Goal: Contribute content

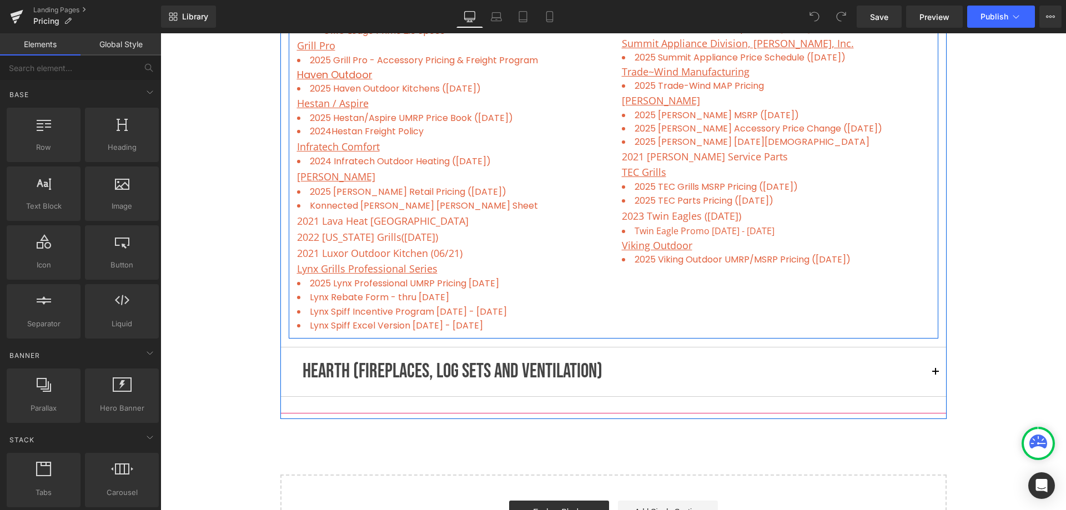
scroll to position [1055, 0]
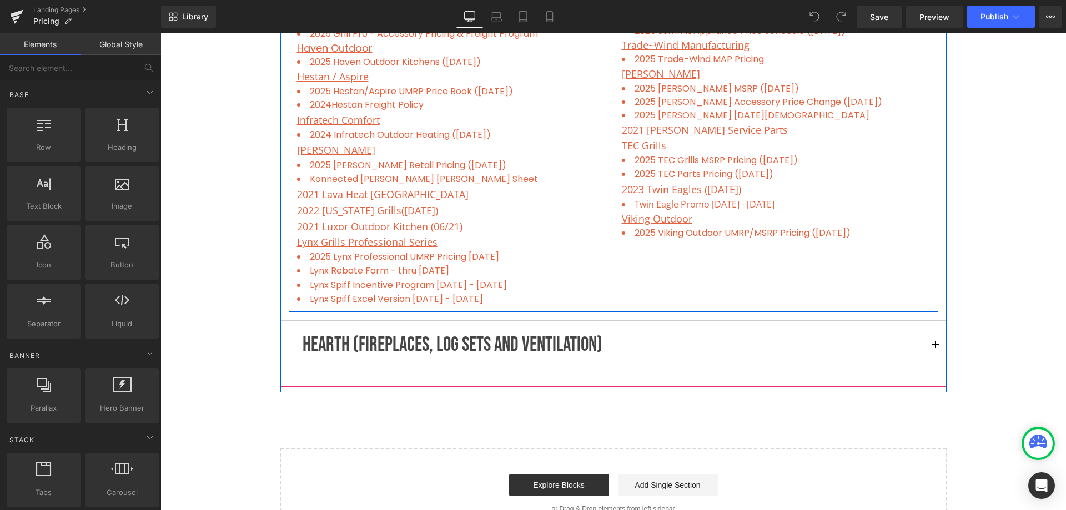
click at [530, 340] on p "HEARTH (FIREPLACES, LOG SETS AND VENTILATION)" at bounding box center [614, 345] width 622 height 32
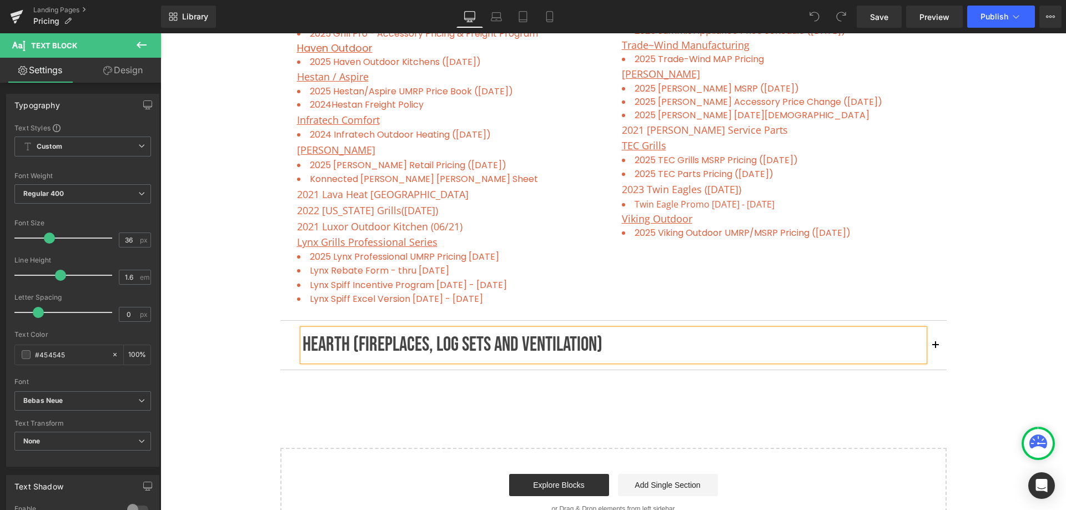
click at [929, 344] on button "button" at bounding box center [935, 345] width 22 height 49
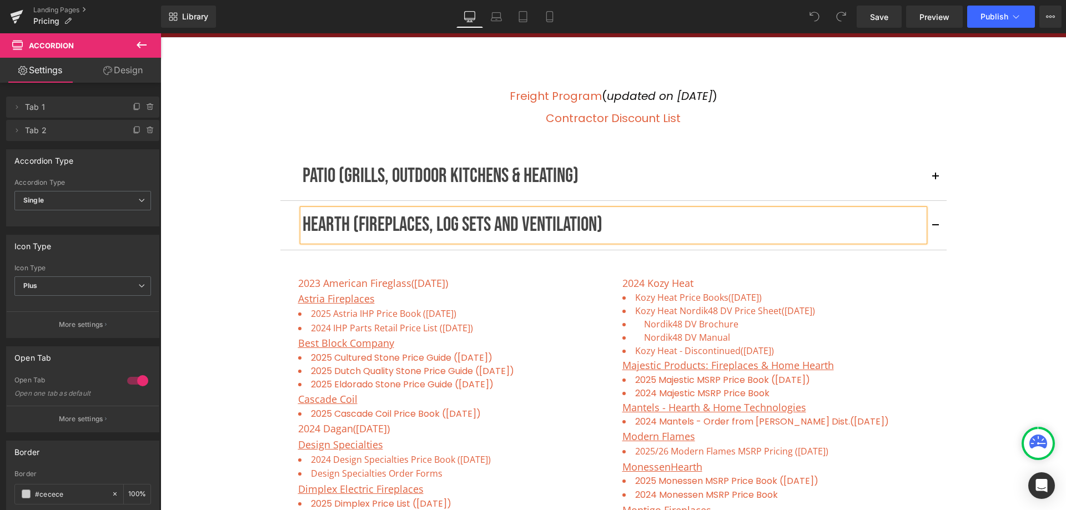
scroll to position [275, 0]
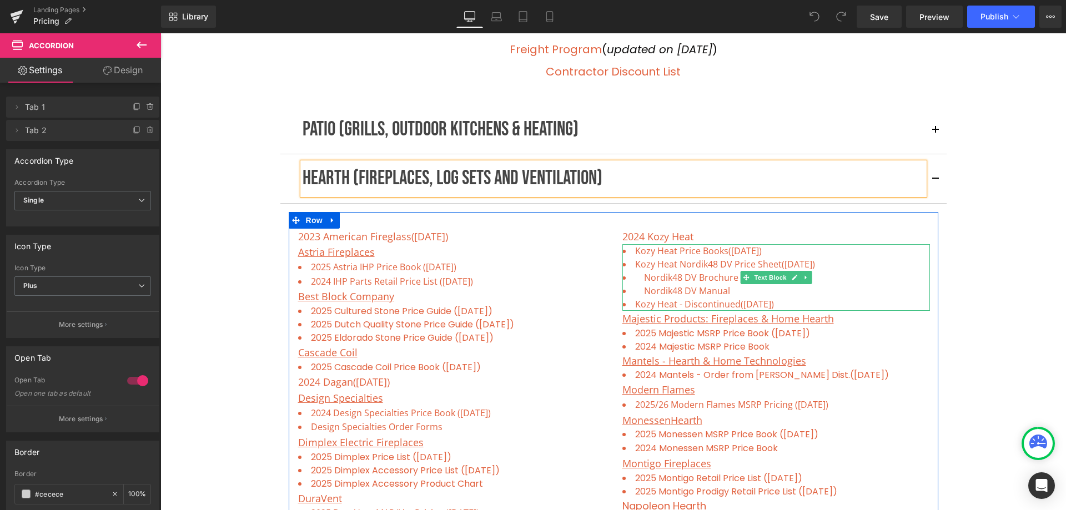
click at [776, 254] on li "Kozy Heat Price Books ([DATE])" at bounding box center [776, 250] width 308 height 13
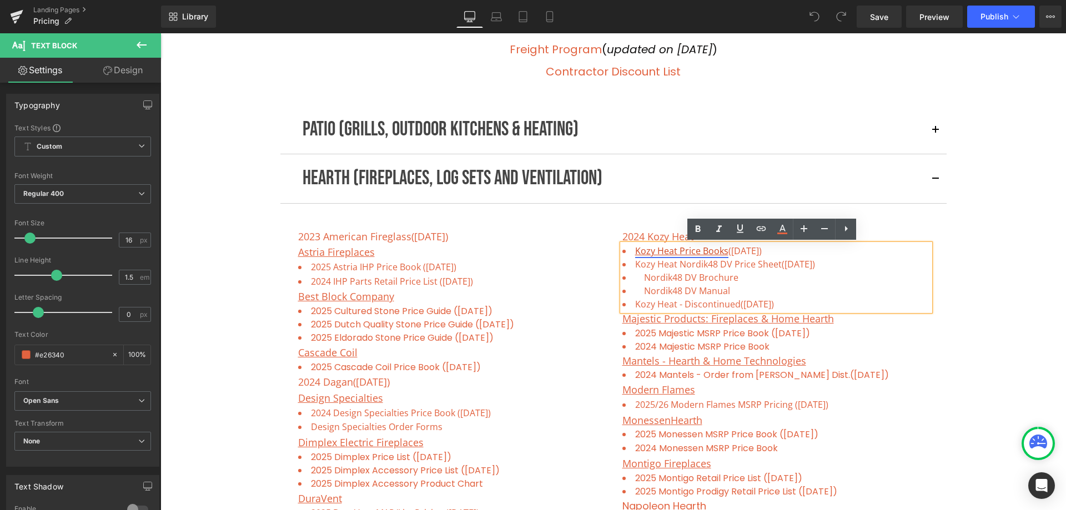
drag, startPoint x: 779, startPoint y: 251, endPoint x: 631, endPoint y: 250, distance: 148.2
click at [631, 250] on li "Kozy Heat Price Books ([DATE])" at bounding box center [776, 250] width 308 height 13
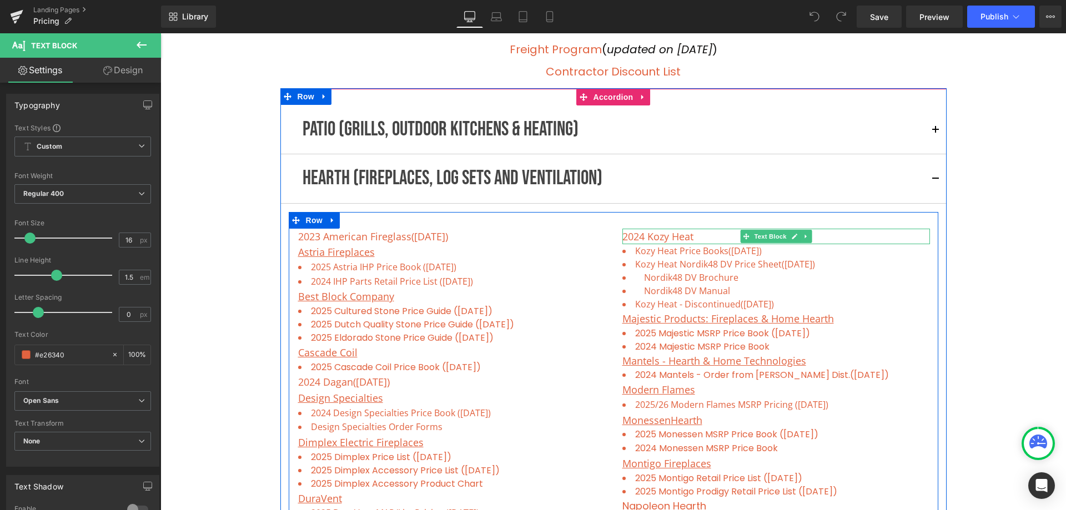
click at [707, 234] on p "2024 Kozy Heat" at bounding box center [776, 237] width 308 height 16
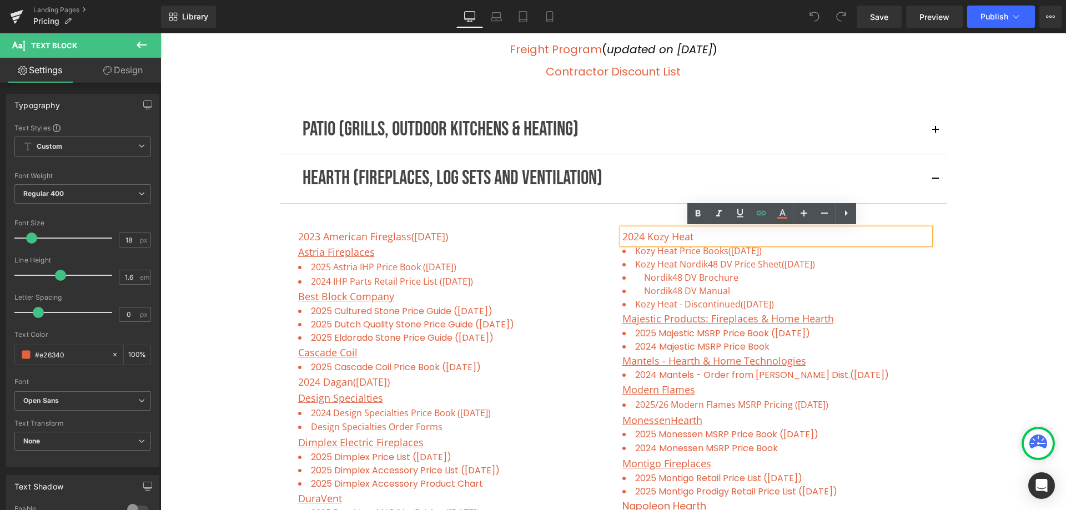
click at [709, 236] on p "2024 Kozy Heat" at bounding box center [776, 237] width 308 height 16
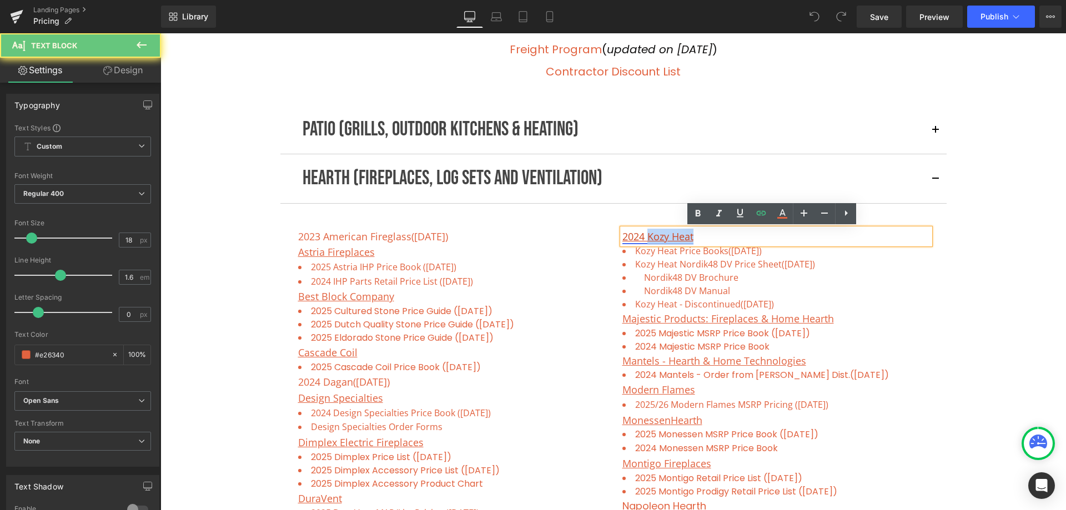
drag, startPoint x: 709, startPoint y: 236, endPoint x: 646, endPoint y: 236, distance: 62.7
click at [646, 236] on p "2024 Kozy Heat" at bounding box center [776, 237] width 308 height 16
click at [645, 236] on link "2024 Kozy Heat" at bounding box center [657, 236] width 71 height 13
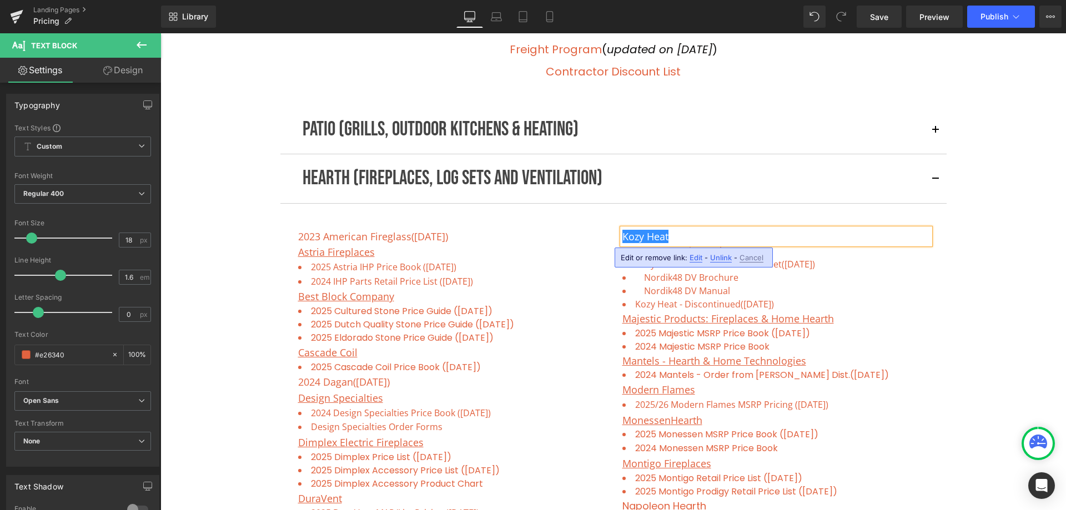
click at [718, 257] on span "Unlink" at bounding box center [721, 257] width 22 height 9
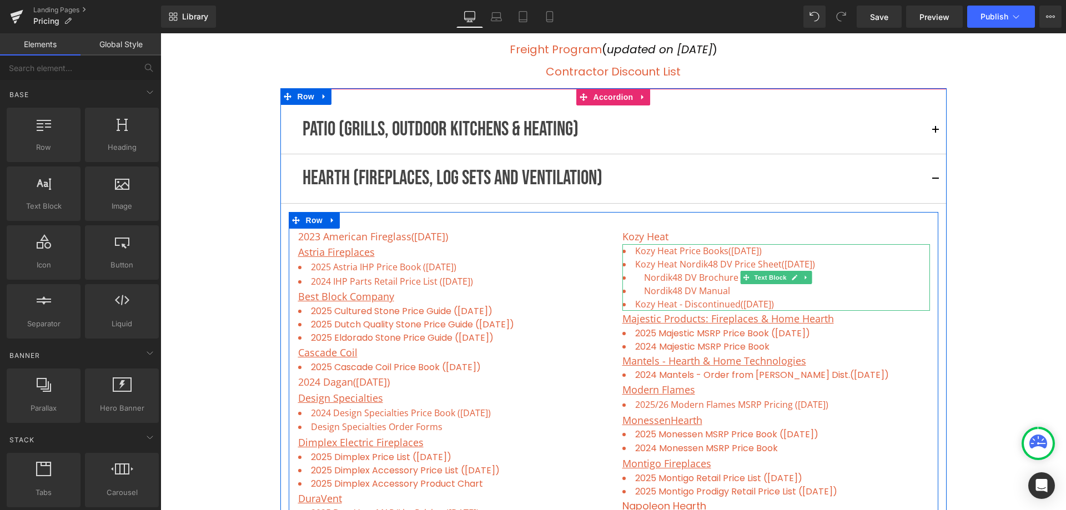
click at [787, 253] on li "Kozy Heat Price Books ([DATE])" at bounding box center [776, 250] width 308 height 13
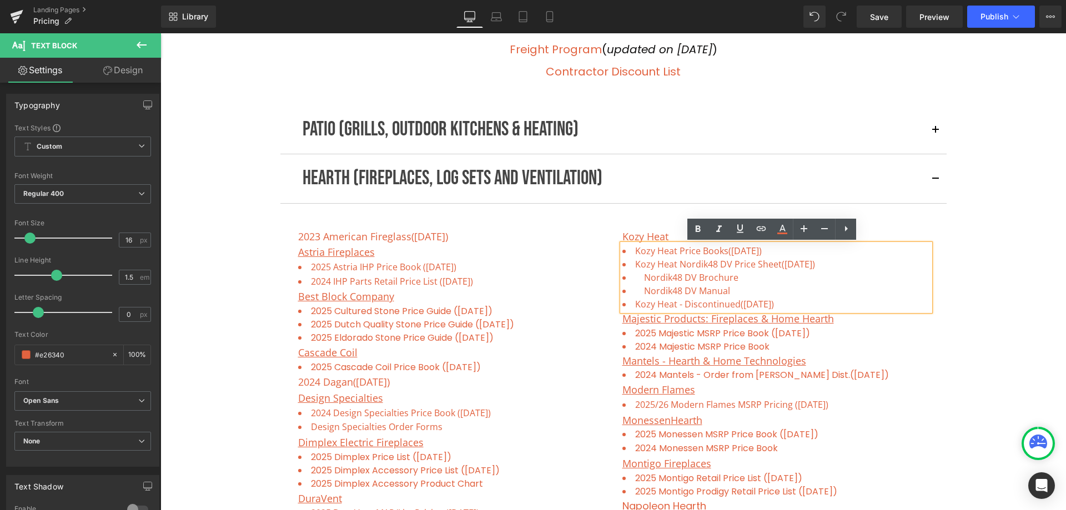
drag, startPoint x: 778, startPoint y: 247, endPoint x: 628, endPoint y: 250, distance: 149.9
click at [628, 250] on li "Kozy Heat Price Books ([DATE])" at bounding box center [776, 250] width 308 height 13
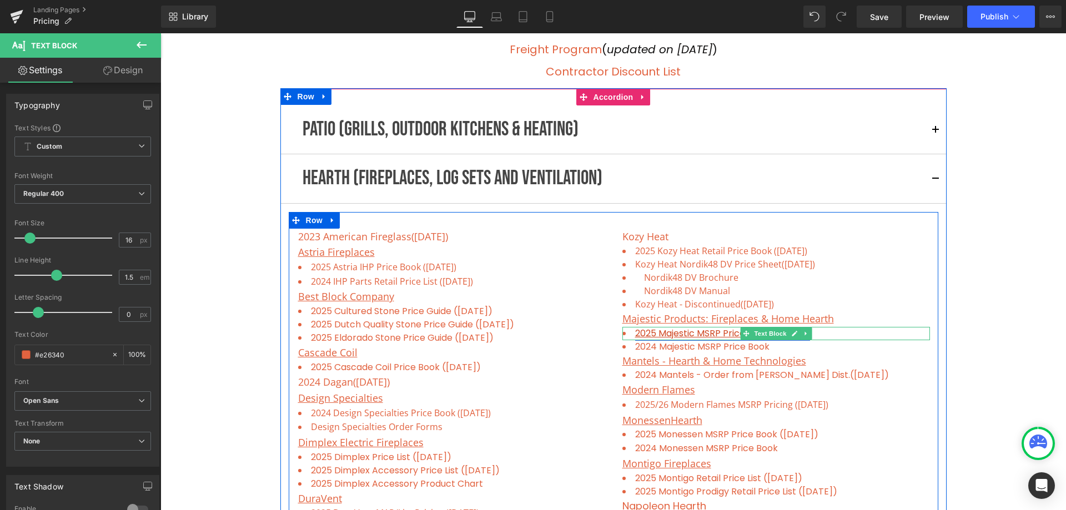
click at [721, 335] on link "2025 Majestic MSRP Price Book ([DATE])" at bounding box center [722, 333] width 175 height 13
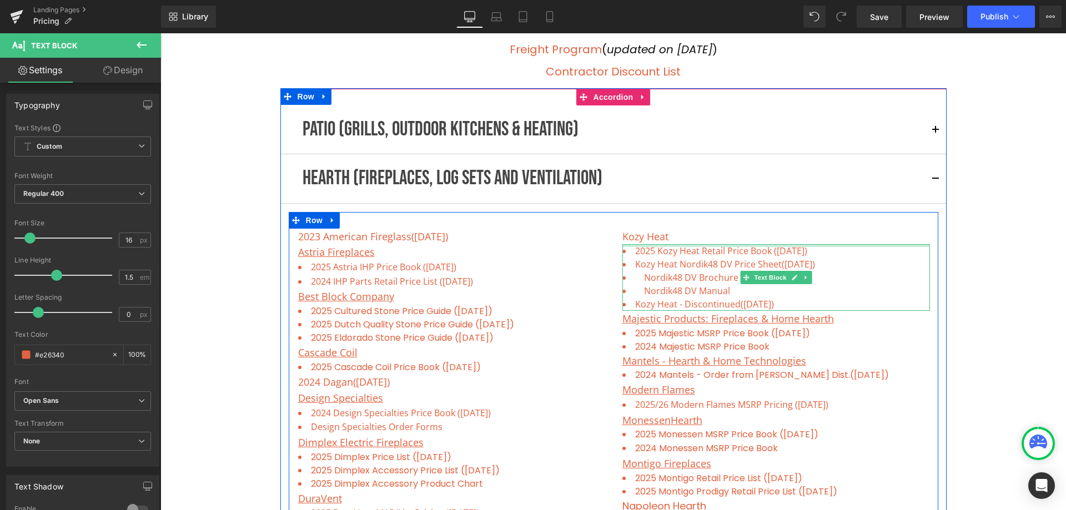
drag, startPoint x: 828, startPoint y: 250, endPoint x: 631, endPoint y: 247, distance: 196.5
click at [631, 247] on div "2025 Kozy Heat Retail Price Book ([DATE]) Kozy Heat Nordik48 DV Price Sheet ([D…" at bounding box center [776, 277] width 308 height 67
click at [771, 278] on span "Text Block" at bounding box center [770, 277] width 37 height 13
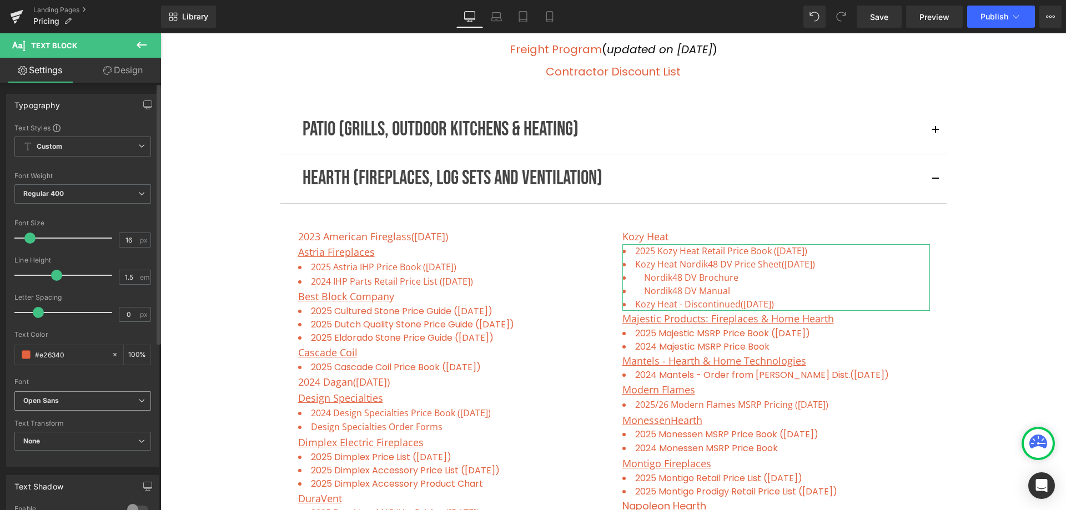
click at [69, 402] on b "Open Sans" at bounding box center [80, 400] width 115 height 9
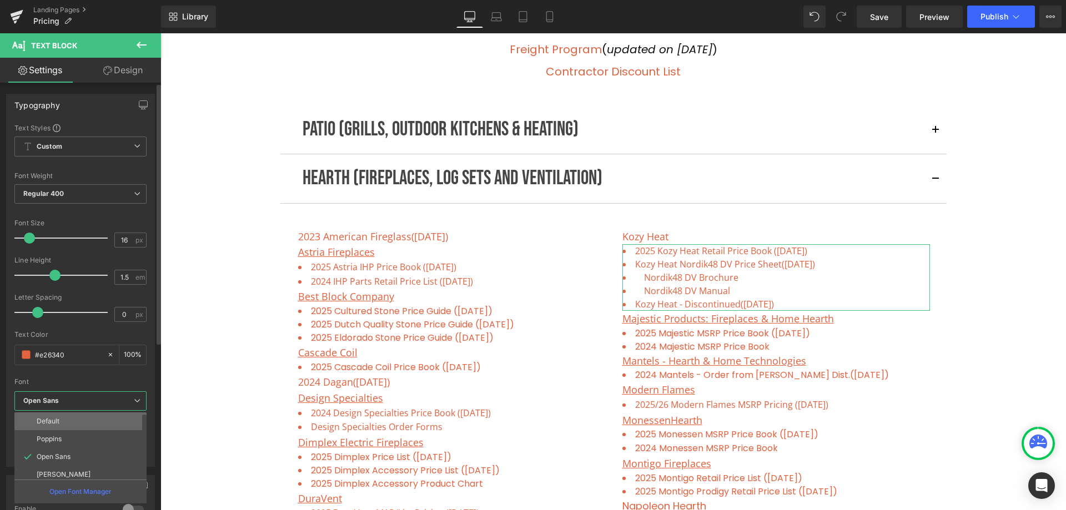
click at [68, 419] on li "Default" at bounding box center [82, 421] width 137 height 18
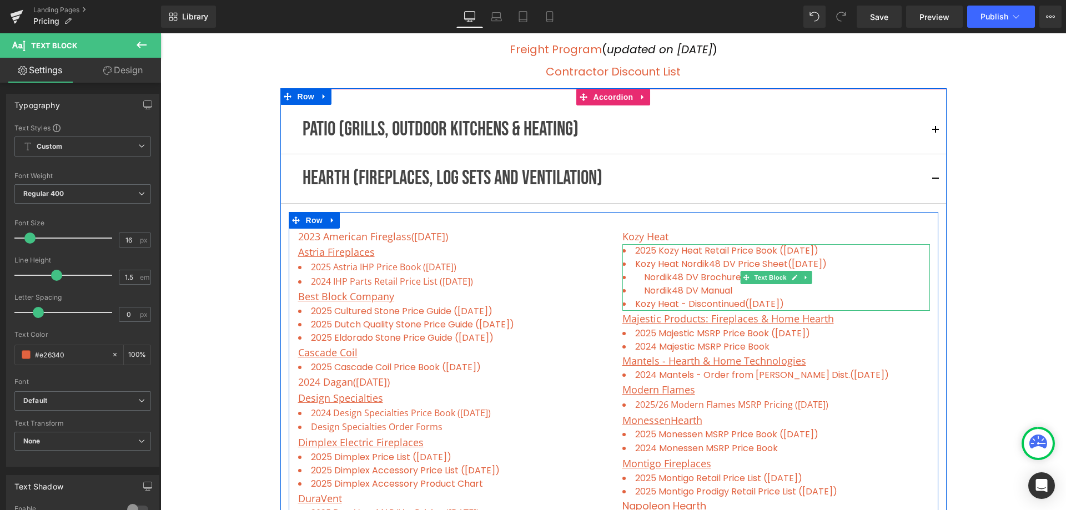
click at [845, 263] on li "Kozy Heat Nordik48 DV Price Sheet ([DATE])" at bounding box center [776, 264] width 308 height 13
drag, startPoint x: 837, startPoint y: 250, endPoint x: 622, endPoint y: 245, distance: 214.9
click at [622, 245] on div "2025 Kozy Heat Retail Price Book ([DATE]) Kozy Heat Nordik48 DV Price Sheet ([D…" at bounding box center [776, 277] width 308 height 67
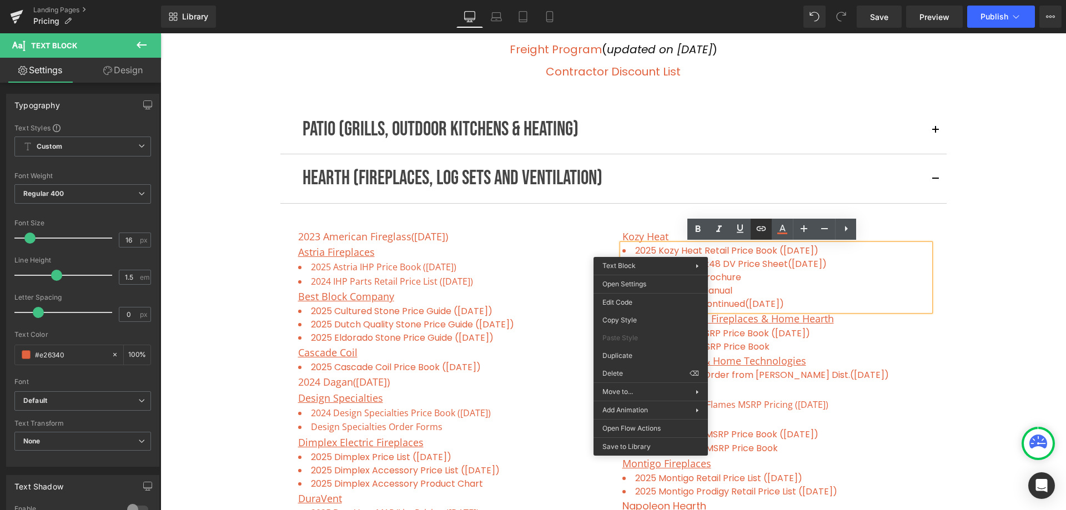
click at [762, 231] on icon at bounding box center [760, 228] width 13 height 13
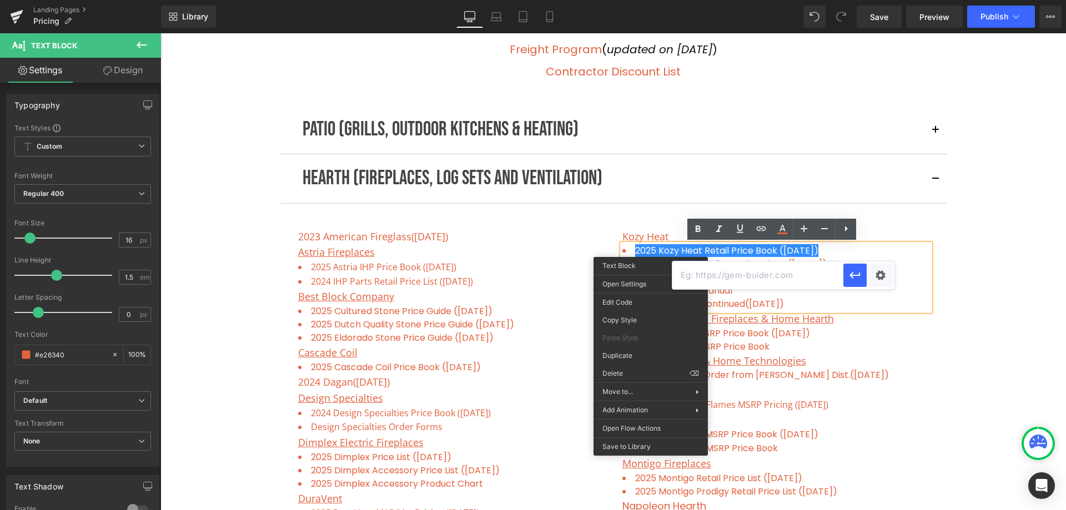
click at [728, 278] on input "text" at bounding box center [757, 275] width 171 height 28
paste input "[URL][DOMAIN_NAME]"
drag, startPoint x: 802, startPoint y: 274, endPoint x: 679, endPoint y: 271, distance: 122.7
click at [679, 271] on input "[URL][DOMAIN_NAME]" at bounding box center [757, 275] width 171 height 28
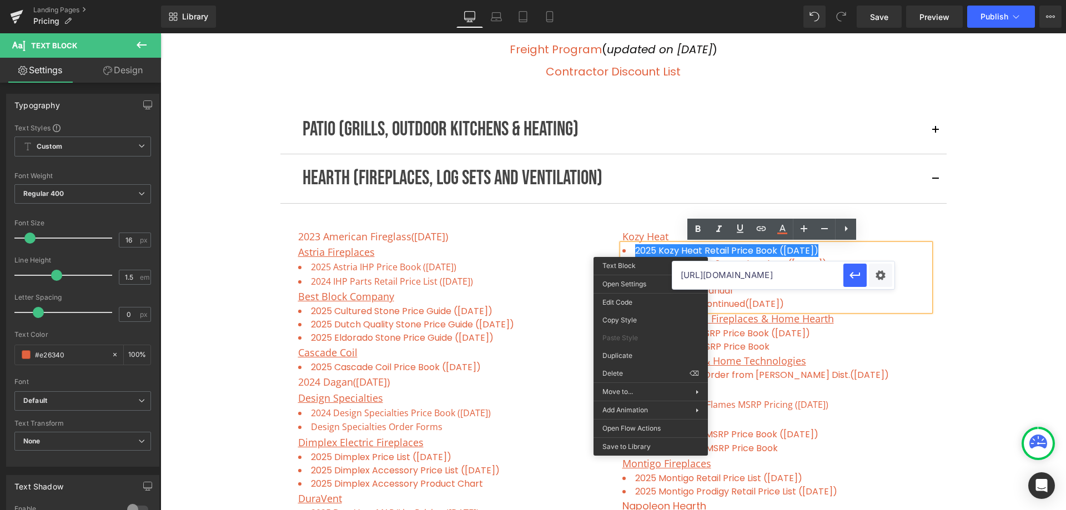
scroll to position [0, 16]
type input "[URL][DOMAIN_NAME]"
click at [852, 275] on icon "button" at bounding box center [854, 275] width 13 height 13
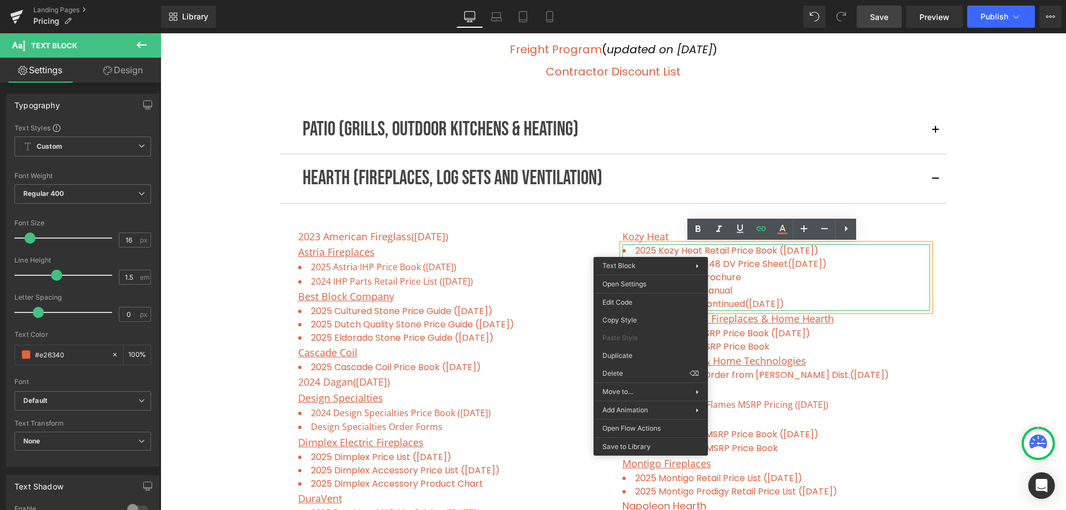
click at [881, 17] on span "Save" at bounding box center [879, 17] width 18 height 12
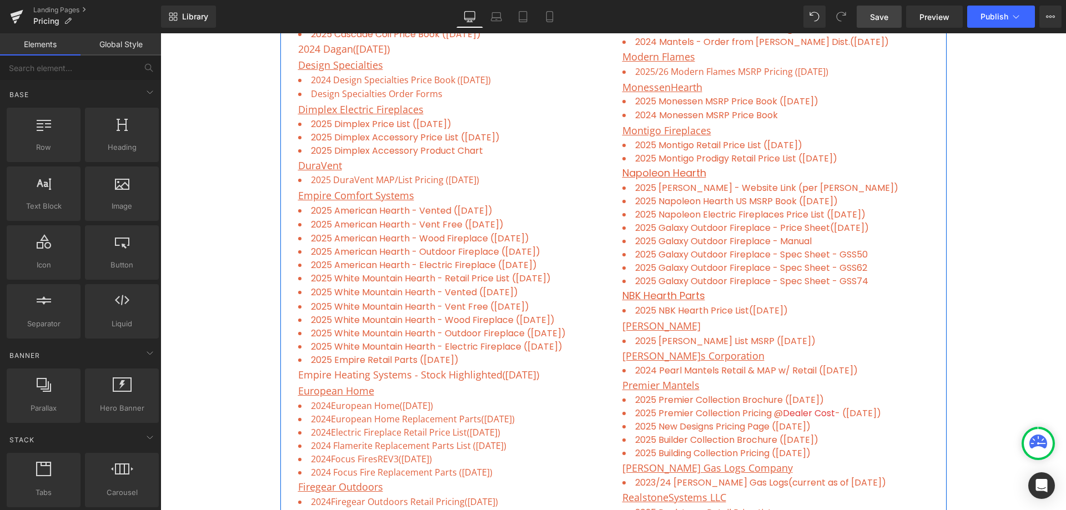
scroll to position [441, 0]
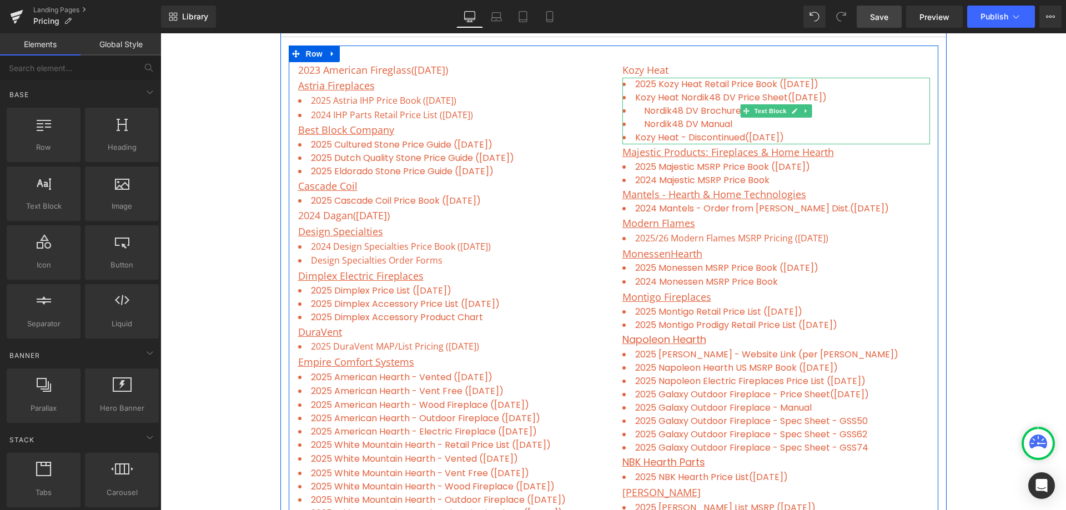
click at [818, 135] on li "Kozy Heat - Discontinued ([DATE])" at bounding box center [776, 137] width 308 height 13
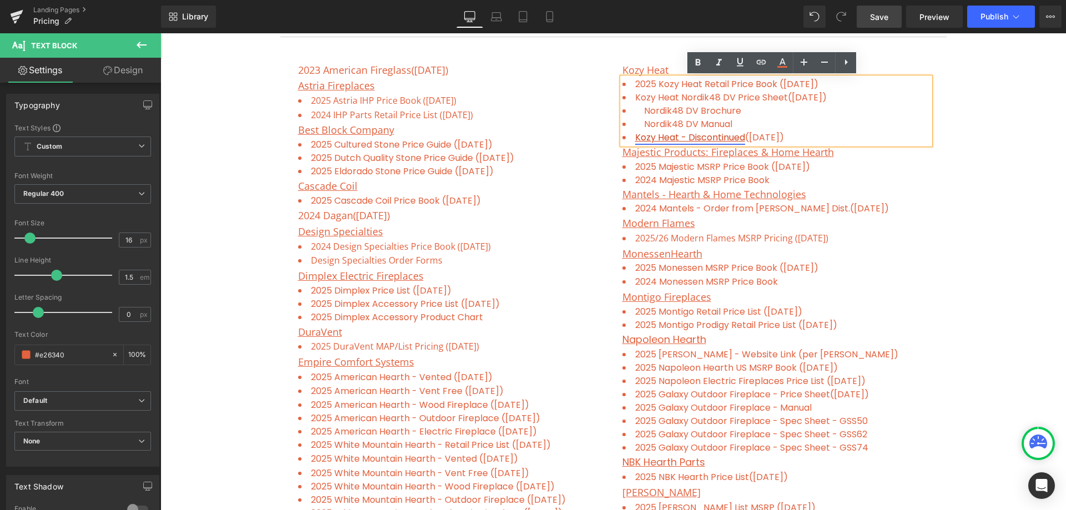
drag, startPoint x: 814, startPoint y: 137, endPoint x: 631, endPoint y: 135, distance: 183.2
click at [631, 135] on li "Kozy Heat - Discontinued ([DATE])" at bounding box center [776, 137] width 308 height 13
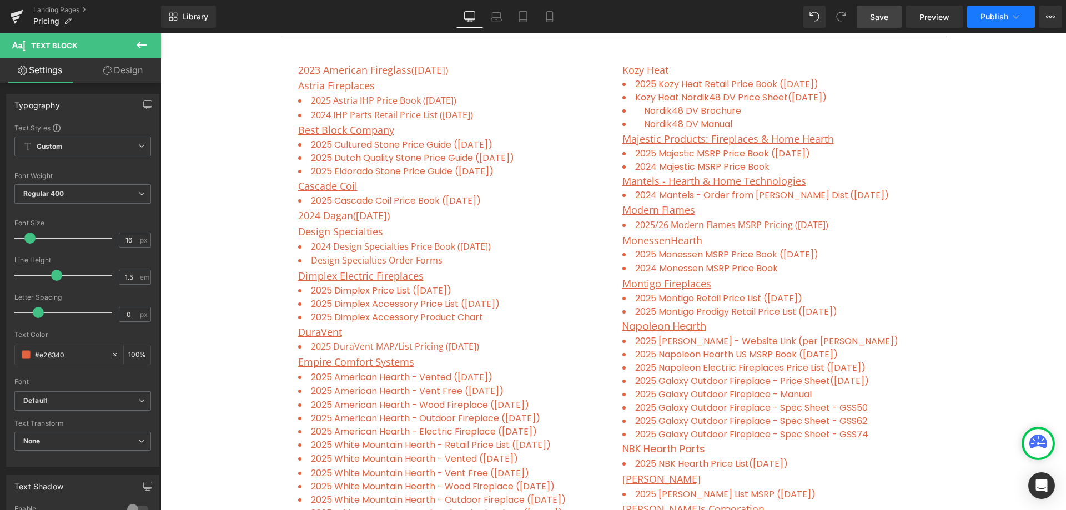
click at [995, 18] on span "Publish" at bounding box center [994, 16] width 28 height 9
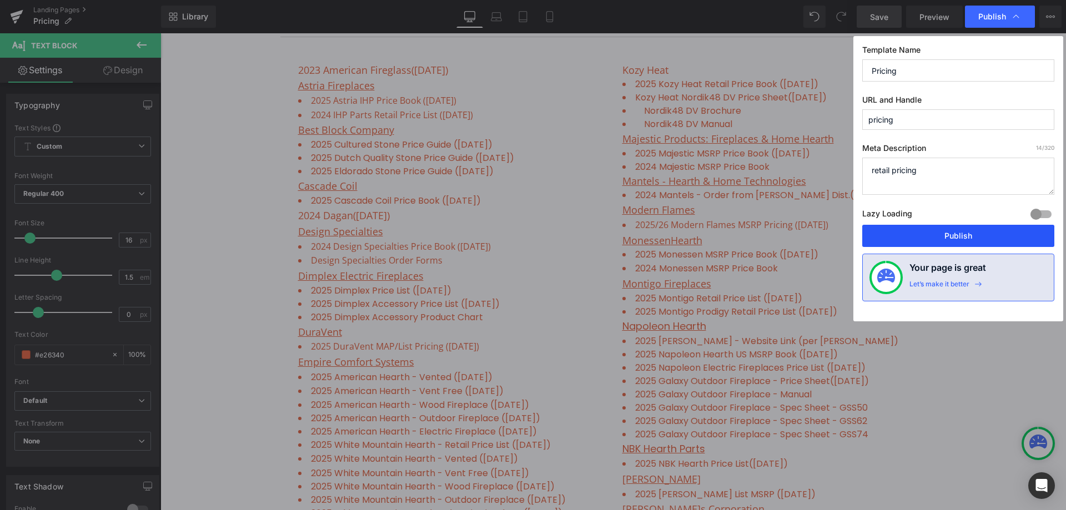
drag, startPoint x: 978, startPoint y: 232, endPoint x: 577, endPoint y: 114, distance: 417.7
click at [978, 232] on button "Publish" at bounding box center [958, 236] width 192 height 22
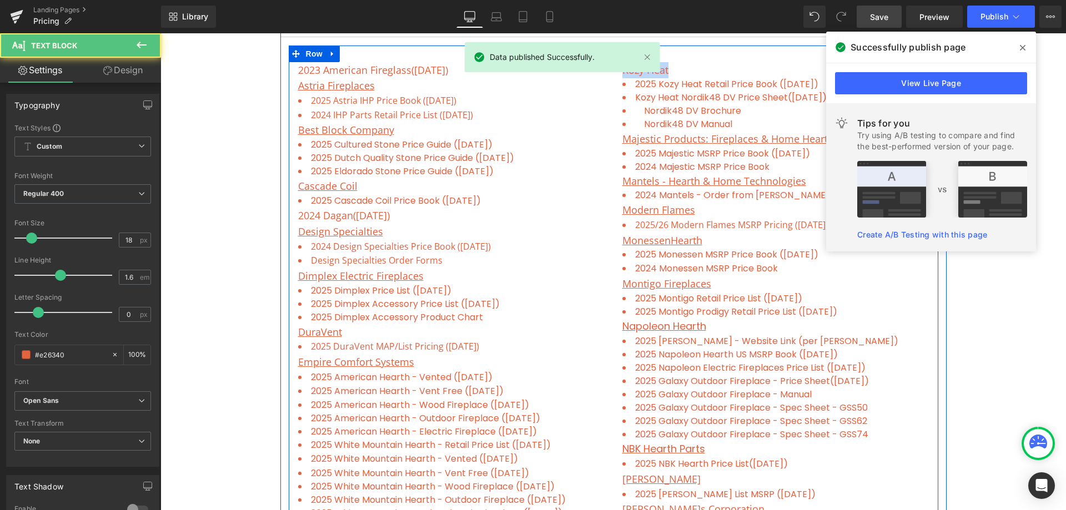
drag, startPoint x: 675, startPoint y: 69, endPoint x: 617, endPoint y: 67, distance: 57.8
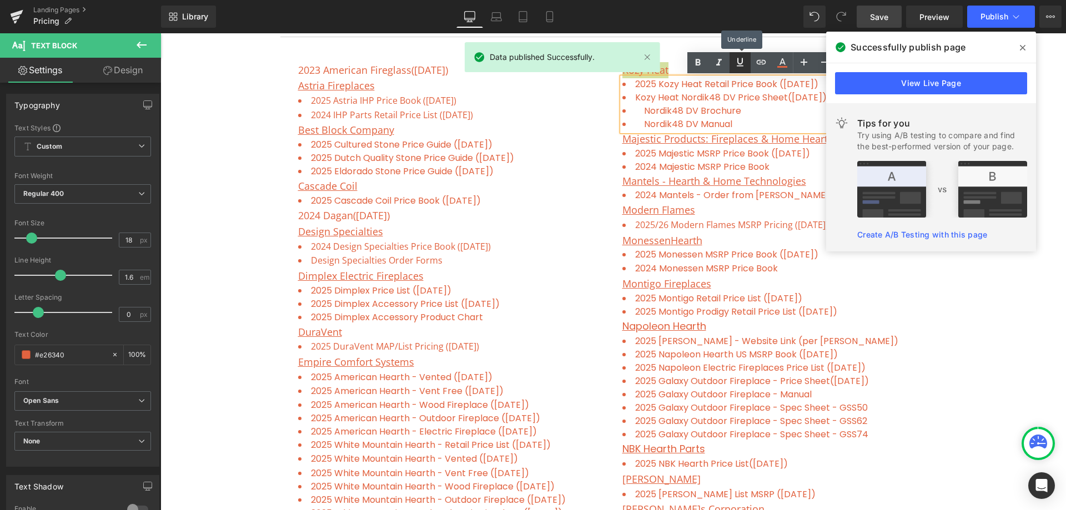
click at [742, 58] on icon at bounding box center [739, 62] width 13 height 13
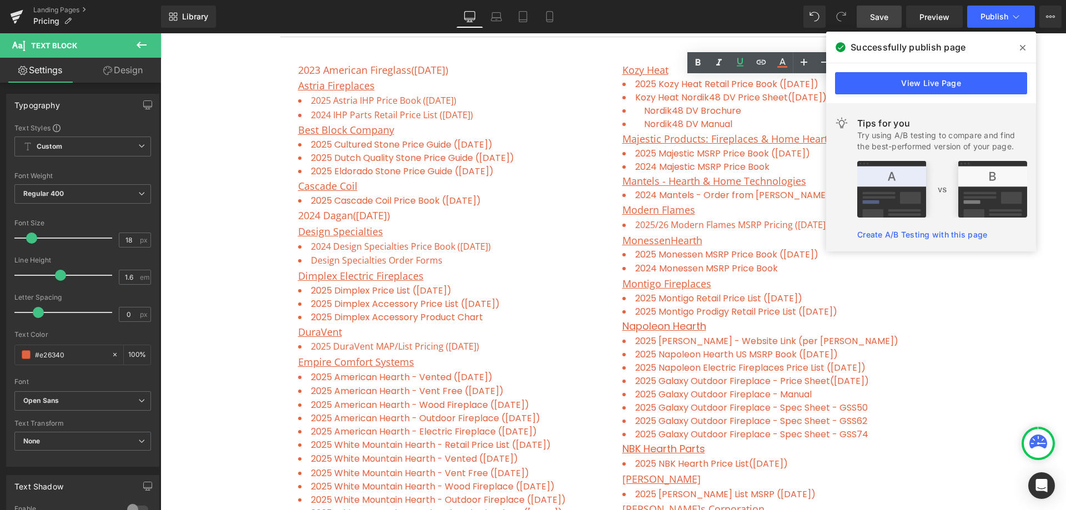
click at [1020, 47] on icon at bounding box center [1023, 47] width 6 height 9
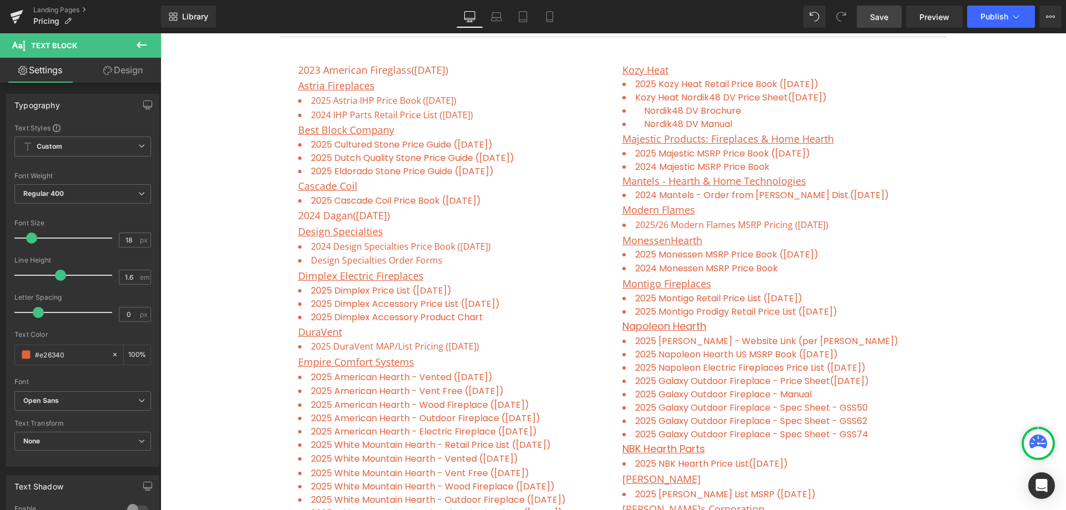
click at [886, 14] on span "Save" at bounding box center [879, 17] width 18 height 12
click at [991, 15] on span "Publish" at bounding box center [994, 16] width 28 height 9
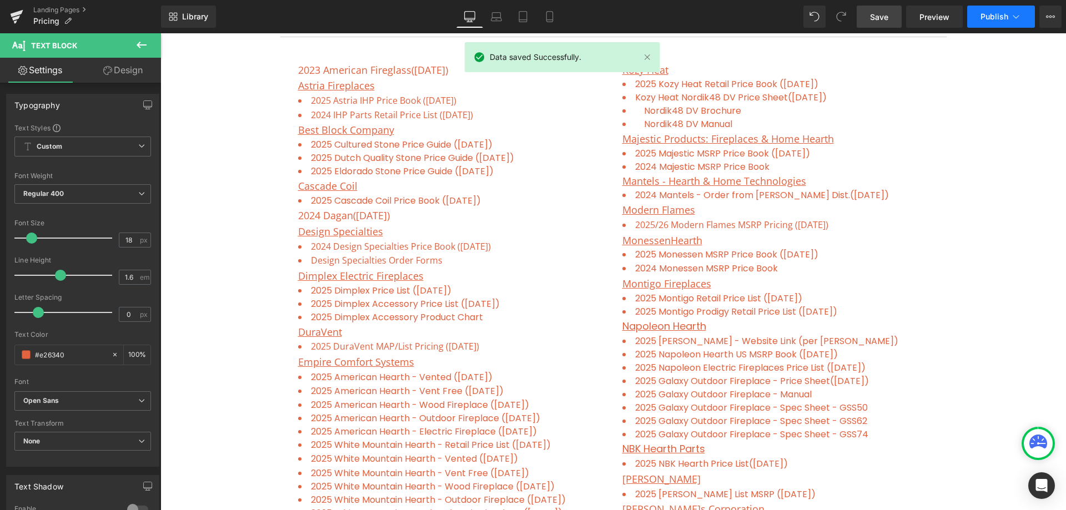
click at [996, 18] on span "Publish" at bounding box center [994, 16] width 28 height 9
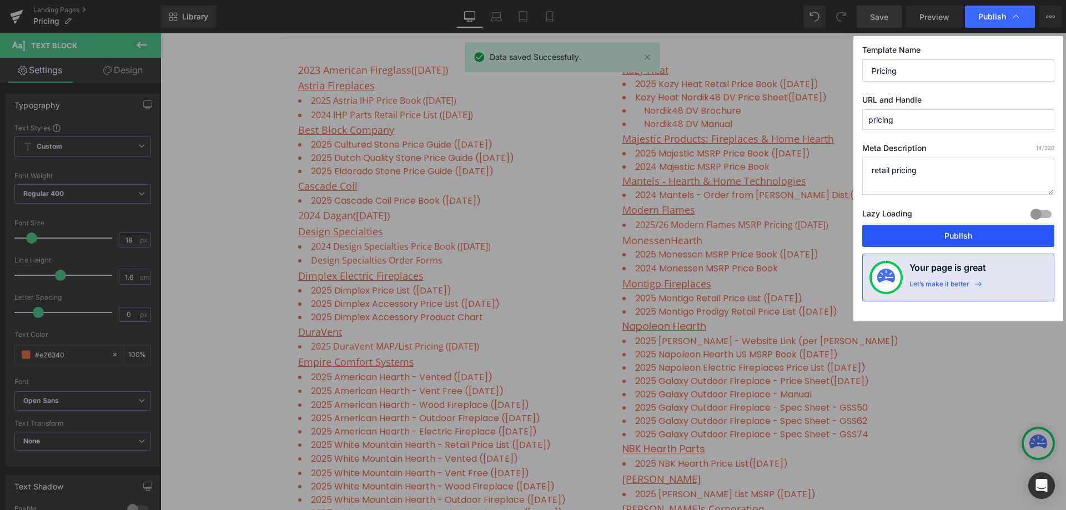
click at [948, 232] on button "Publish" at bounding box center [958, 236] width 192 height 22
